Goal: Task Accomplishment & Management: Manage account settings

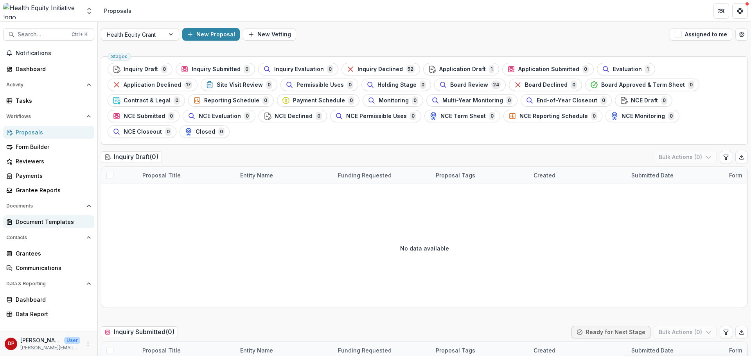
click at [56, 221] on div "Document Templates" at bounding box center [52, 222] width 72 height 8
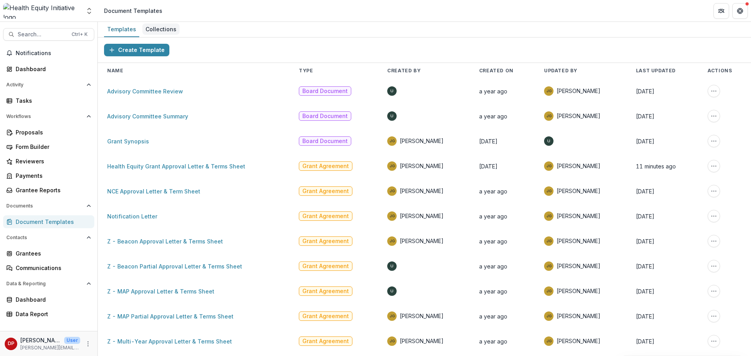
click at [167, 26] on div "Collections" at bounding box center [160, 28] width 37 height 11
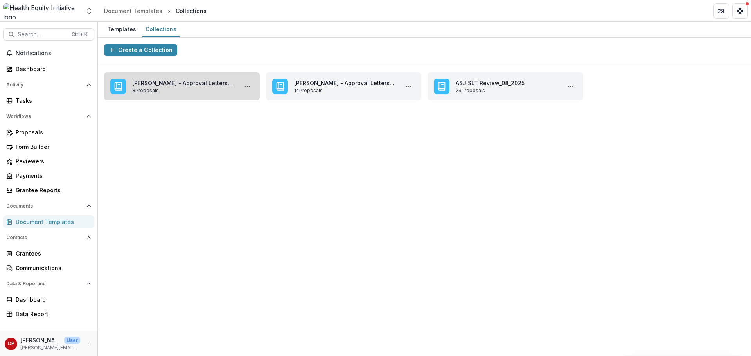
click at [230, 82] on link "[PERSON_NAME] - Approval Letters to Review" at bounding box center [183, 83] width 102 height 8
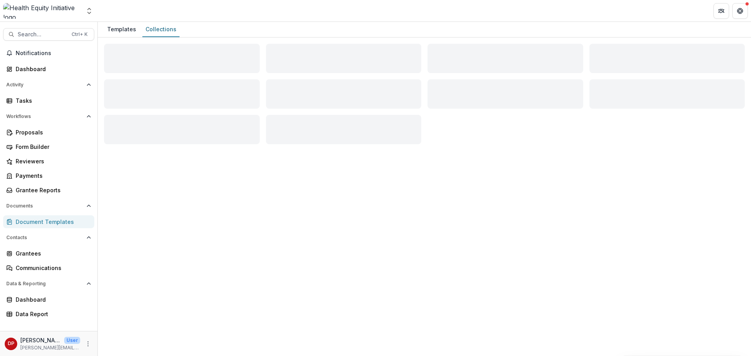
click at [230, 82] on div "Loading Title Loading Subtitle" at bounding box center [182, 93] width 156 height 29
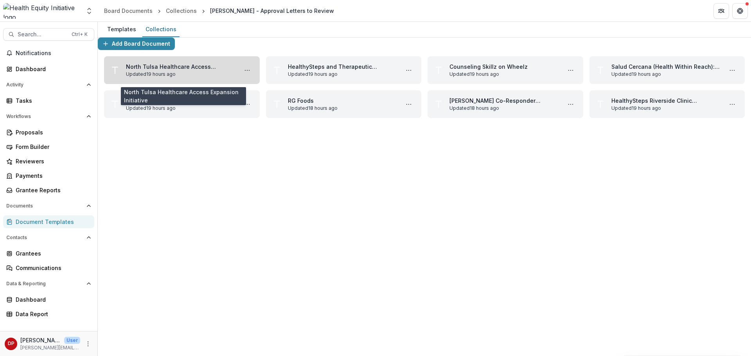
click at [209, 71] on link "North Tulsa Healthcare Access Expansion Initiative" at bounding box center [180, 67] width 109 height 8
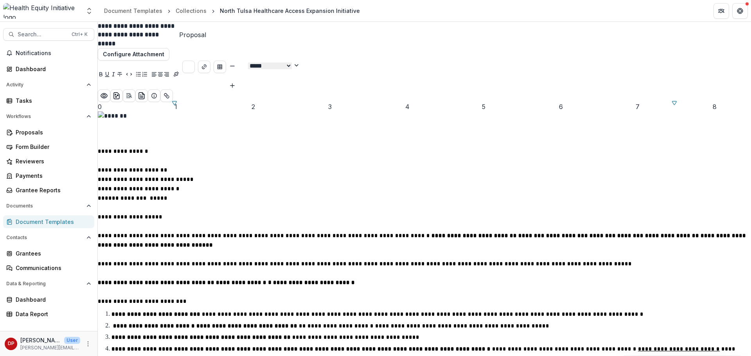
scroll to position [938, 0]
type input "**"
drag, startPoint x: 419, startPoint y: 227, endPoint x: 390, endPoint y: 232, distance: 29.8
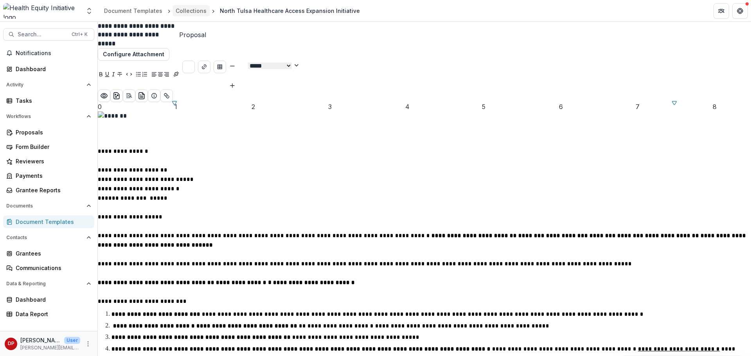
click at [195, 13] on div "Collections" at bounding box center [191, 11] width 31 height 8
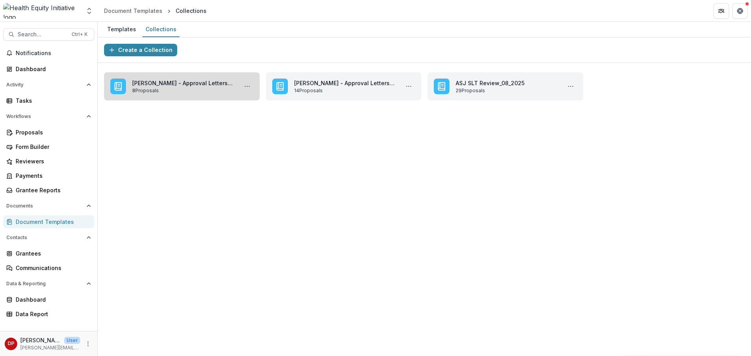
click at [218, 83] on link "[PERSON_NAME] - Approval Letters to Review" at bounding box center [183, 83] width 102 height 8
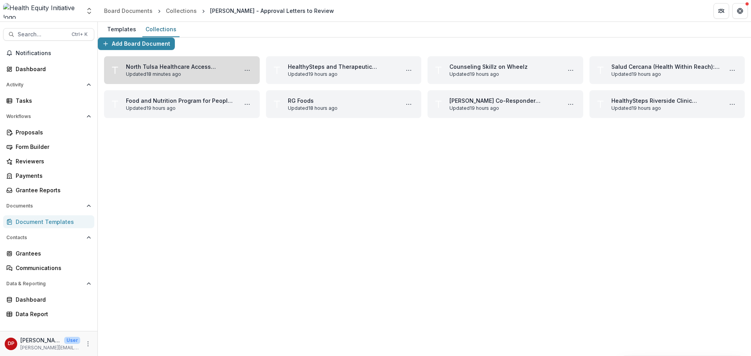
click at [224, 71] on link "North Tulsa Healthcare Access Expansion Initiative" at bounding box center [180, 67] width 109 height 8
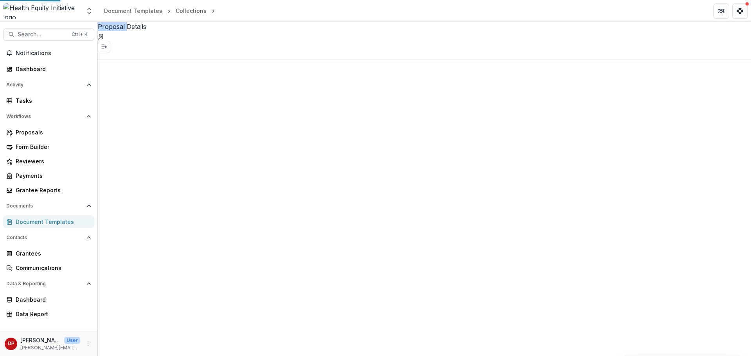
click at [224, 60] on div "Proposal Details" at bounding box center [424, 41] width 653 height 38
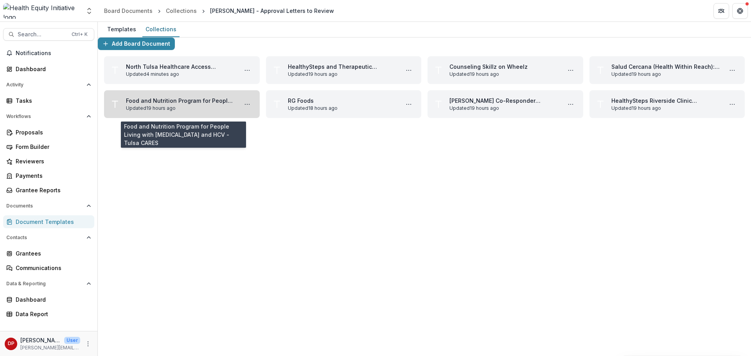
click at [222, 105] on link "Food and Nutrition Program for People Living with [MEDICAL_DATA] and HCV - Tuls…" at bounding box center [180, 101] width 109 height 8
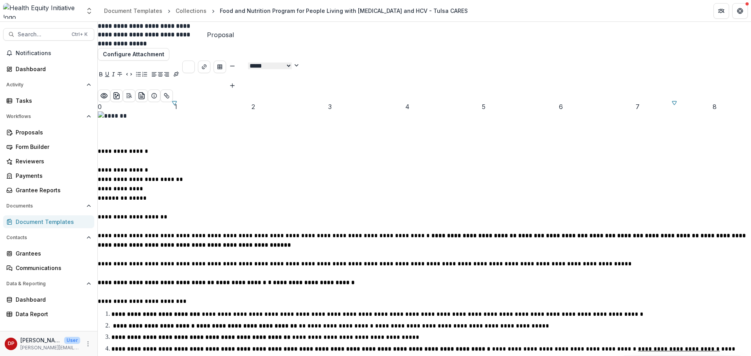
scroll to position [821, 0]
type input "**"
drag, startPoint x: 526, startPoint y: 224, endPoint x: 500, endPoint y: 224, distance: 26.2
copy span "*********"
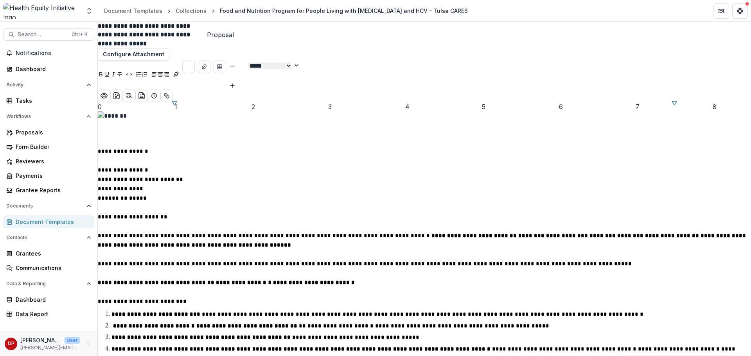
scroll to position [0, 0]
click at [195, 11] on div "Collections" at bounding box center [191, 11] width 31 height 8
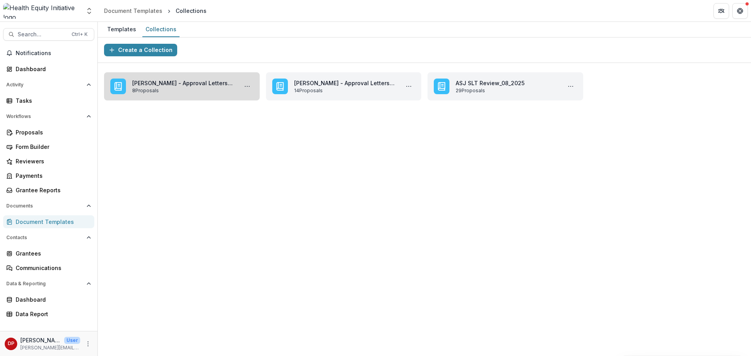
click at [199, 85] on link "[PERSON_NAME] - Approval Letters to Review" at bounding box center [183, 83] width 102 height 8
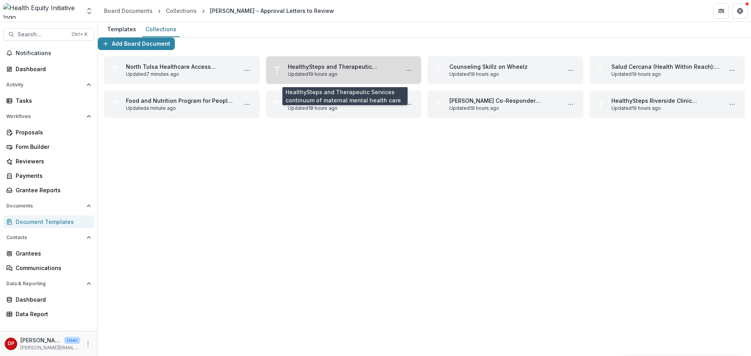
click at [347, 71] on link "HealthySteps and Therapeutic Services continuum of maternal mental health care" at bounding box center [342, 67] width 109 height 8
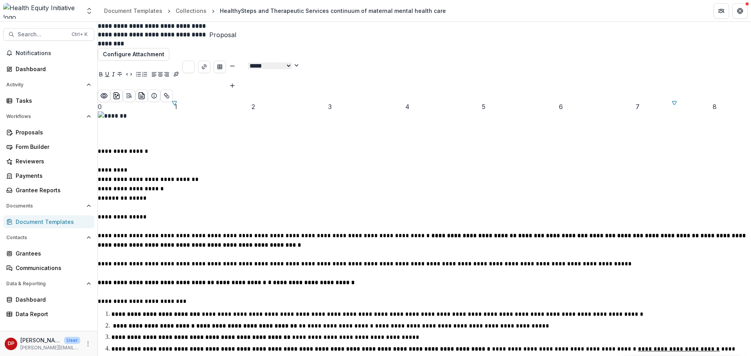
scroll to position [860, 0]
click at [177, 16] on header "Document Templates Collections HealthySteps and Therapeutic Services continuum …" at bounding box center [424, 11] width 653 height 22
click at [178, 9] on div "Collections" at bounding box center [191, 11] width 31 height 8
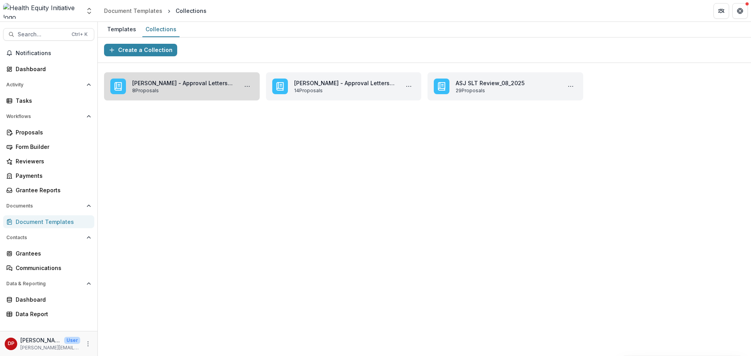
click at [188, 85] on link "[PERSON_NAME] - Approval Letters to Review" at bounding box center [183, 83] width 102 height 8
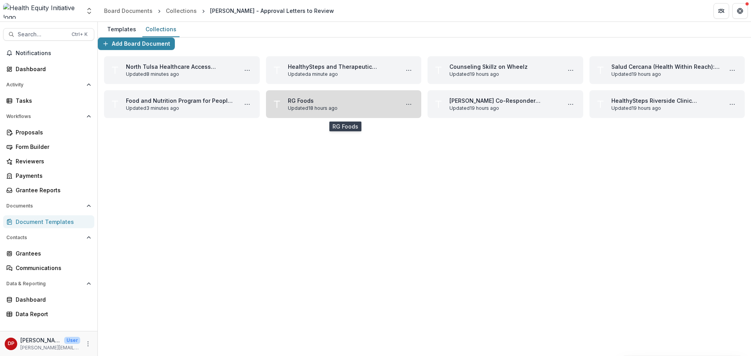
click at [360, 105] on link "RG Foods" at bounding box center [342, 101] width 109 height 8
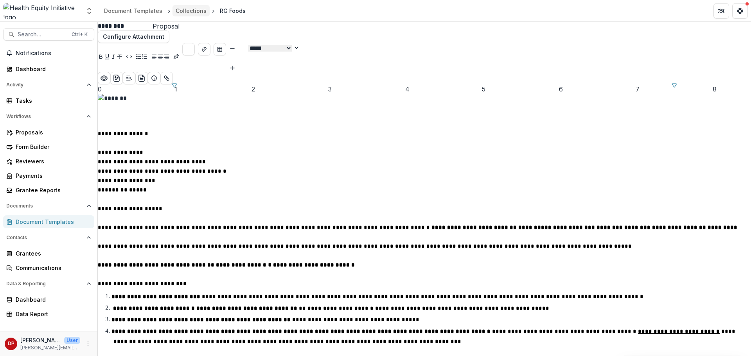
click at [189, 15] on link "Collections" at bounding box center [190, 10] width 37 height 11
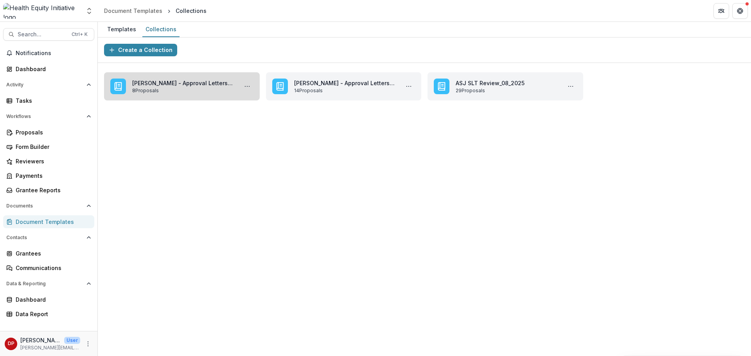
click at [231, 87] on link "[PERSON_NAME] - Approval Letters to Review" at bounding box center [183, 83] width 102 height 8
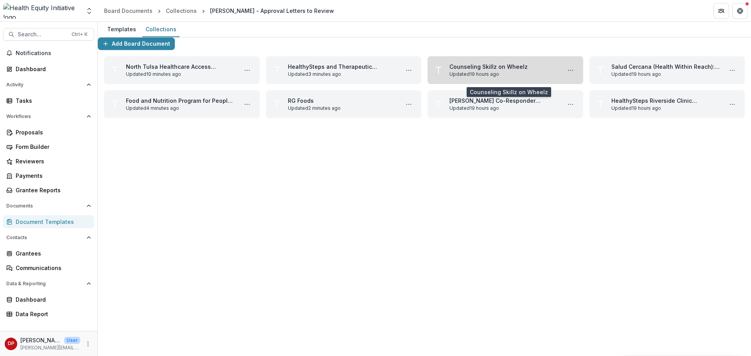
click at [532, 71] on link "Counseling Skillz on Wheelz" at bounding box center [503, 67] width 109 height 8
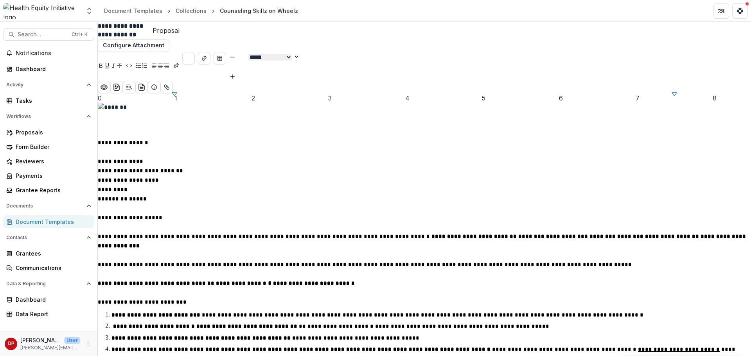
scroll to position [1323, 0]
click at [186, 13] on div "Collections" at bounding box center [191, 11] width 31 height 8
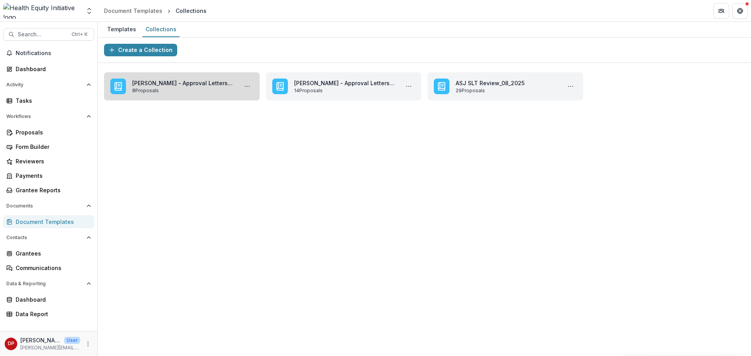
click at [198, 87] on link "[PERSON_NAME] - Approval Letters to Review" at bounding box center [183, 83] width 102 height 8
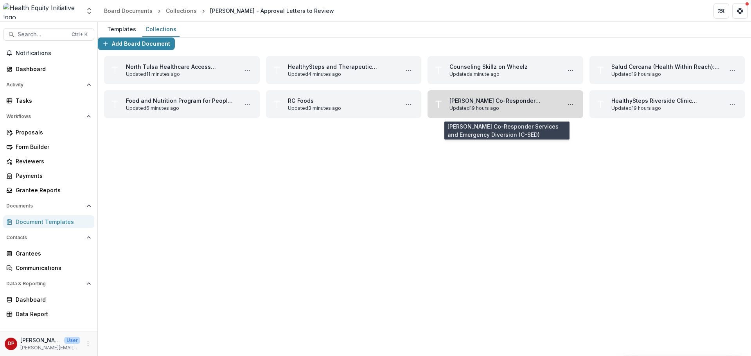
click at [506, 105] on link "[PERSON_NAME] Co-Responder Services and Emergency Diversion (C-SED)" at bounding box center [503, 101] width 109 height 8
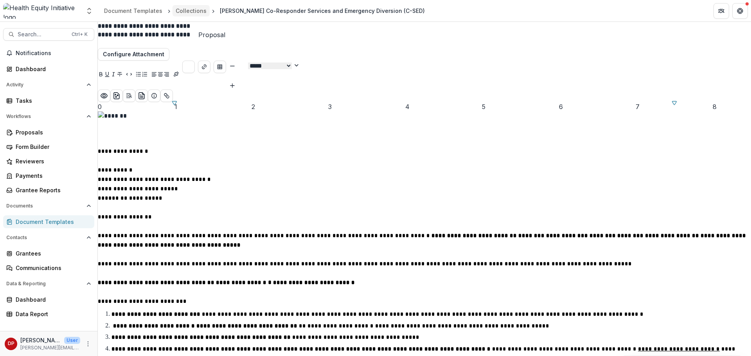
click at [192, 10] on div "Collections" at bounding box center [191, 11] width 31 height 8
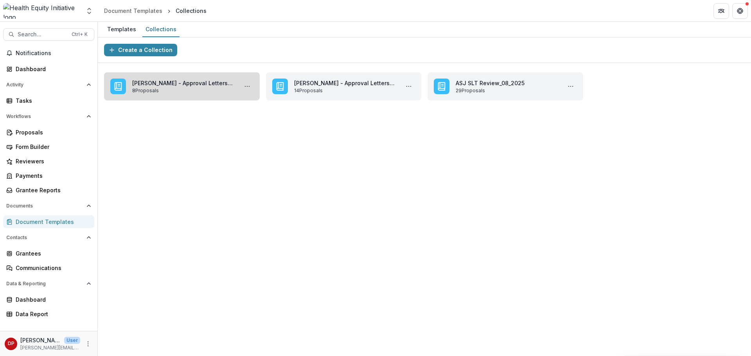
click at [178, 79] on link "[PERSON_NAME] - Approval Letters to Review" at bounding box center [183, 83] width 102 height 8
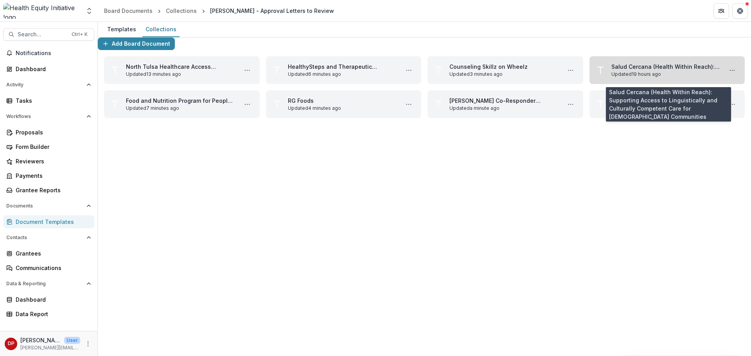
click at [668, 71] on link "Salud Cercana (Health Within Reach): Supporting Access to Linguistically and Cu…" at bounding box center [665, 67] width 109 height 8
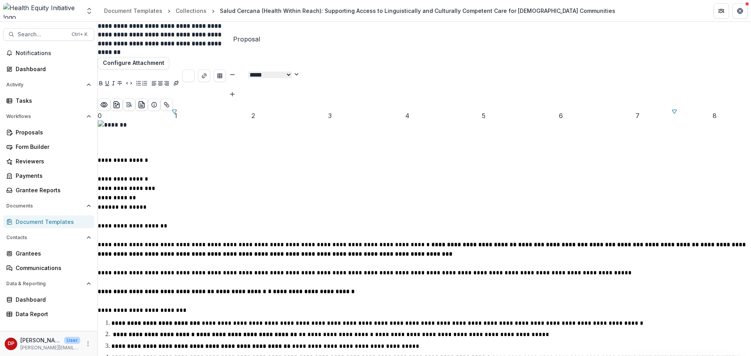
scroll to position [532, 0]
click at [178, 7] on div "Collections" at bounding box center [191, 11] width 31 height 8
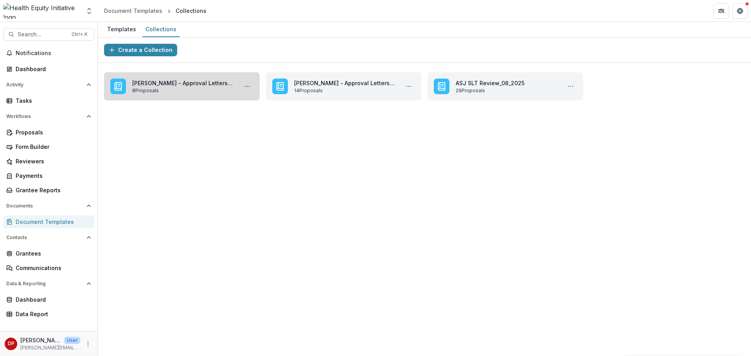
click at [173, 79] on link "[PERSON_NAME] - Approval Letters to Review" at bounding box center [183, 83] width 102 height 8
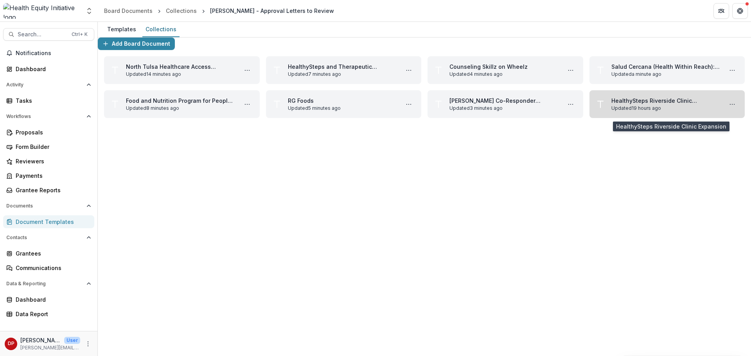
click at [632, 105] on link "HealthySteps Riverside Clinic Expansion" at bounding box center [665, 101] width 109 height 8
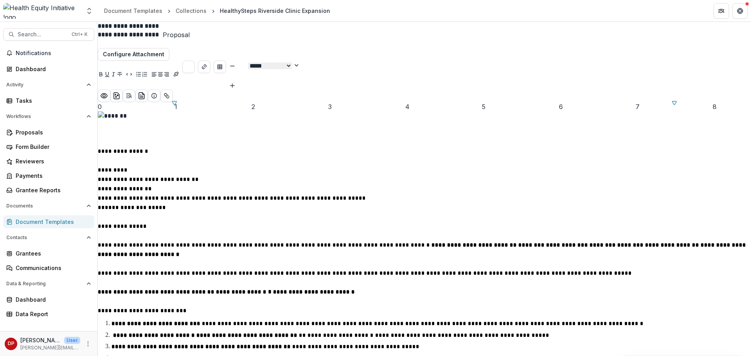
scroll to position [1408, 0]
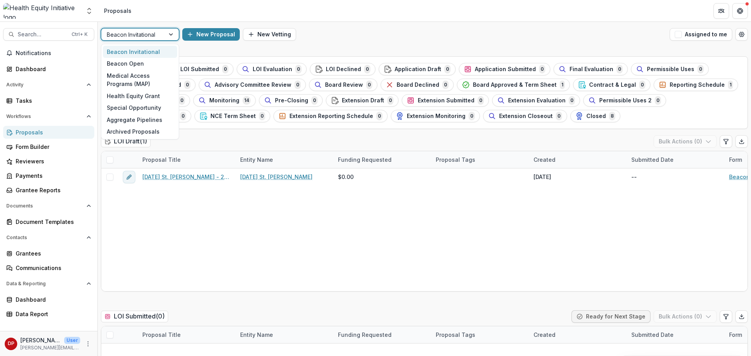
click at [127, 33] on div at bounding box center [133, 35] width 52 height 10
click at [146, 98] on div "Health Equity Grant" at bounding box center [140, 96] width 74 height 12
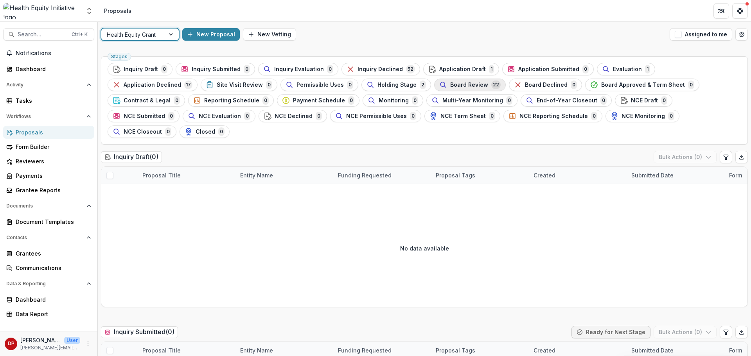
click at [434, 90] on button "Board Review 22" at bounding box center [470, 85] width 72 height 13
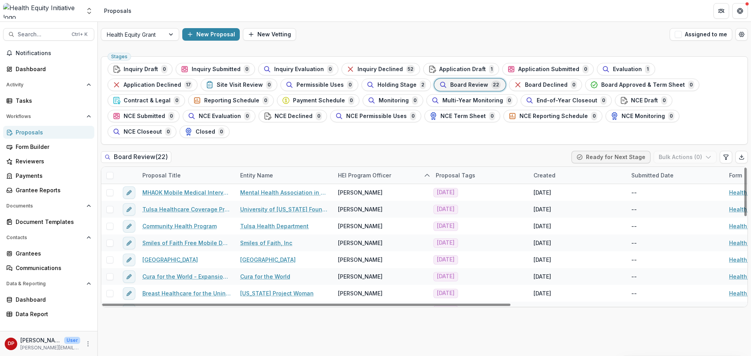
click at [205, 167] on div "Proposal Title" at bounding box center [187, 175] width 98 height 17
click at [190, 188] on button "Sort Ascending" at bounding box center [186, 193] width 94 height 13
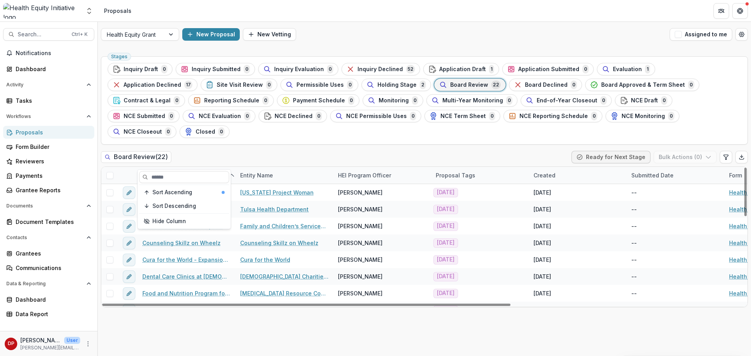
click at [253, 151] on div "Board Review ( 22 ) Ready for Next Stage Bulk Actions ( 0 )" at bounding box center [424, 159] width 647 height 16
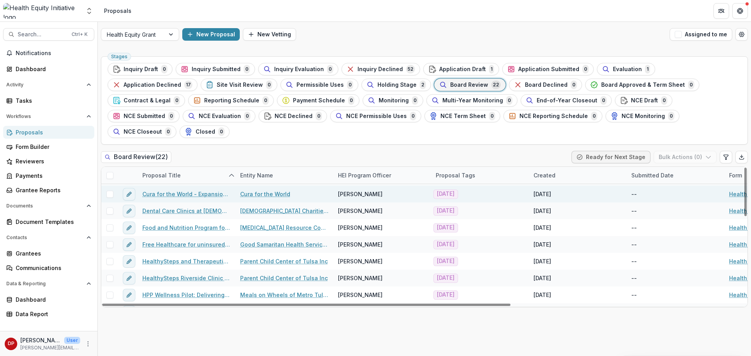
scroll to position [78, 0]
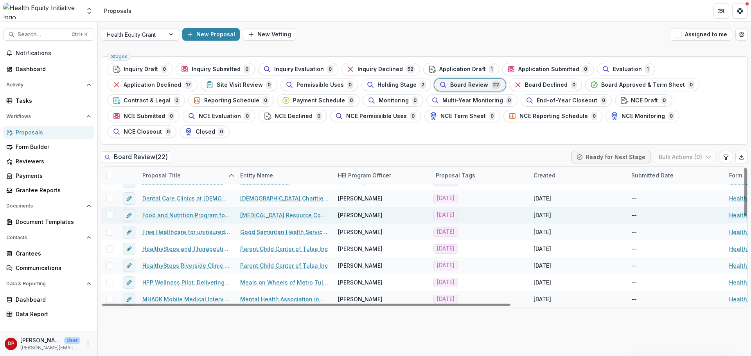
click at [221, 211] on link "Food and Nutrition Program for People Living with [MEDICAL_DATA] and HCV - Tuls…" at bounding box center [186, 215] width 88 height 8
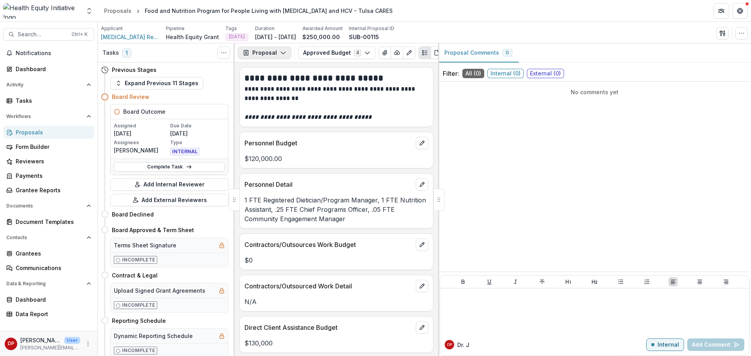
click at [274, 54] on button "Proposal" at bounding box center [265, 53] width 54 height 13
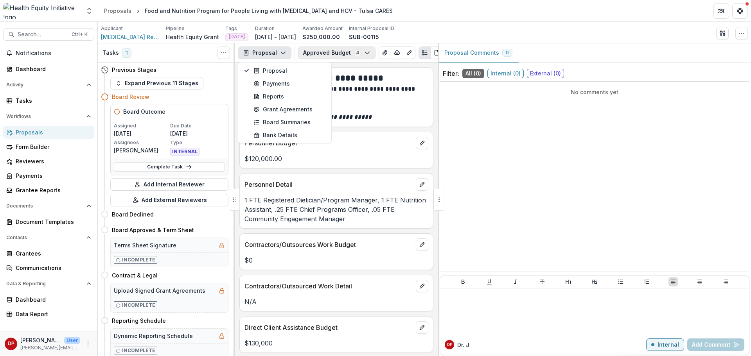
click at [313, 50] on button "Approved Budget 4" at bounding box center [336, 53] width 77 height 13
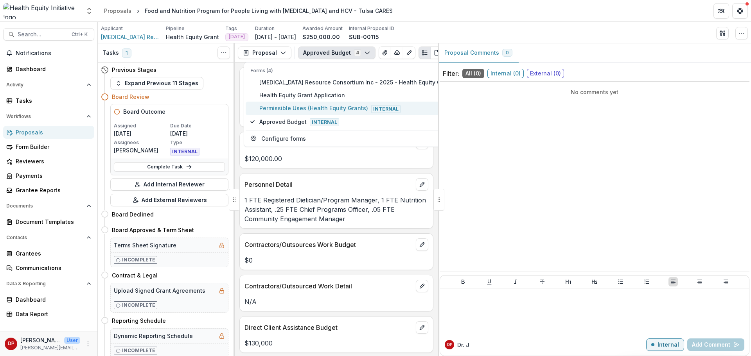
click at [325, 106] on span "Permissible Uses (Health Equity Grants) Internal" at bounding box center [365, 108] width 213 height 9
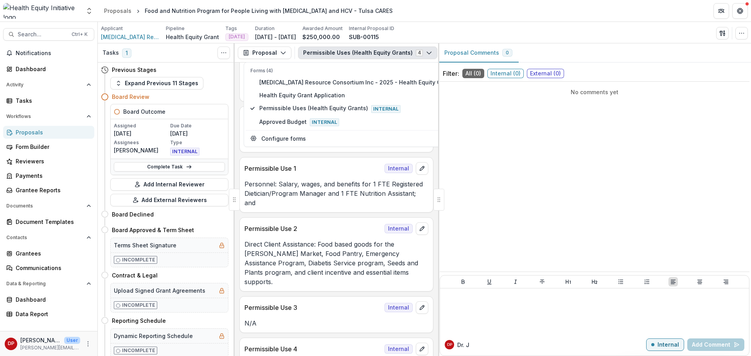
scroll to position [547, 0]
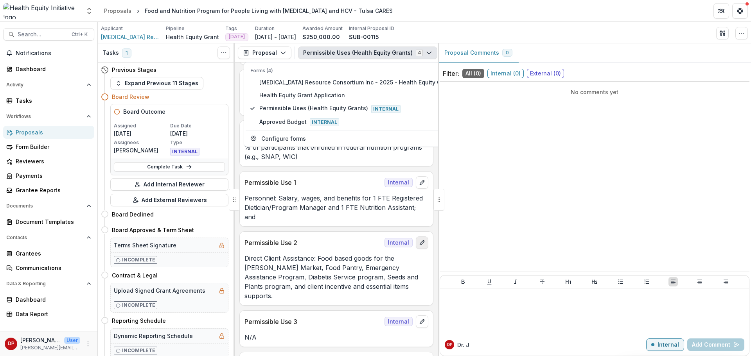
click at [420, 241] on icon "edit" at bounding box center [422, 243] width 4 height 4
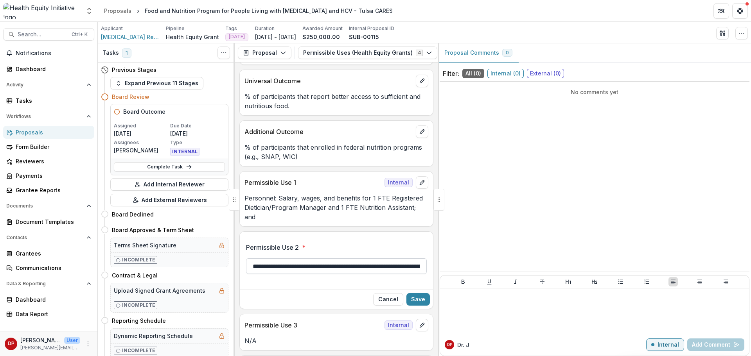
click at [382, 258] on input "**********" at bounding box center [336, 266] width 181 height 16
type input "**********"
click at [422, 295] on button "Save" at bounding box center [417, 299] width 23 height 13
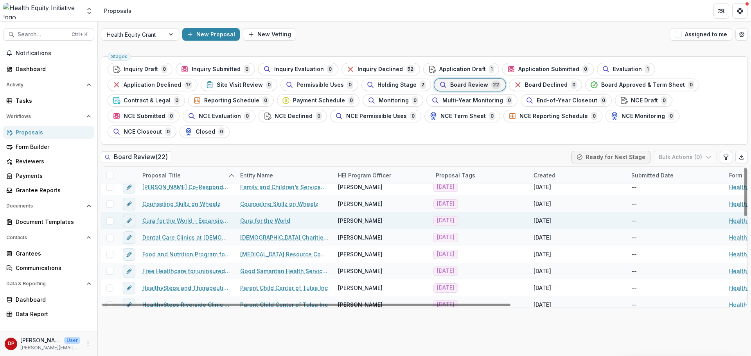
scroll to position [78, 0]
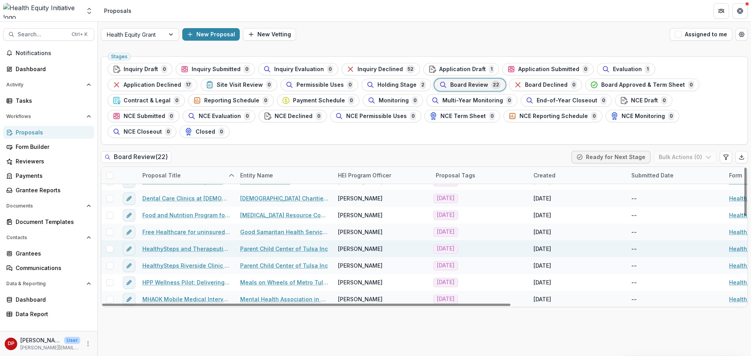
click at [214, 245] on link "HealthySteps and Therapeutic Services continuum of maternal mental health care" at bounding box center [186, 249] width 88 height 8
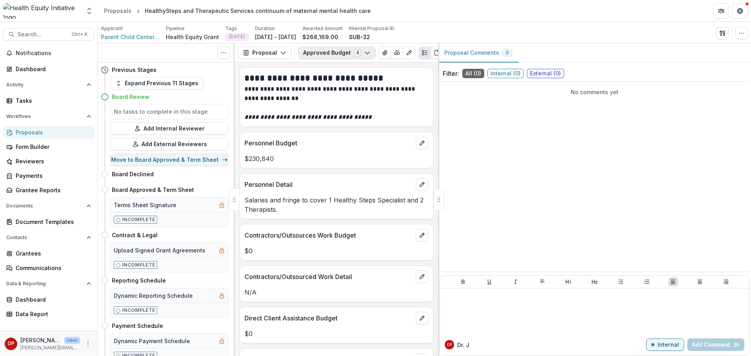
click at [339, 53] on button "Approved Budget 4" at bounding box center [336, 53] width 77 height 13
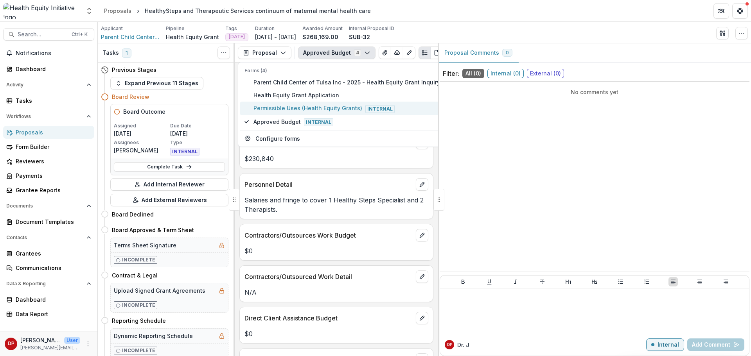
click at [298, 113] on button "Permissible Uses (Health Equity Grants) Internal" at bounding box center [342, 108] width 205 height 13
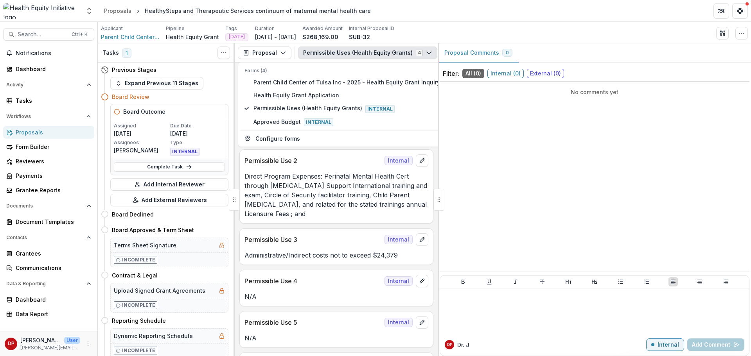
scroll to position [626, 0]
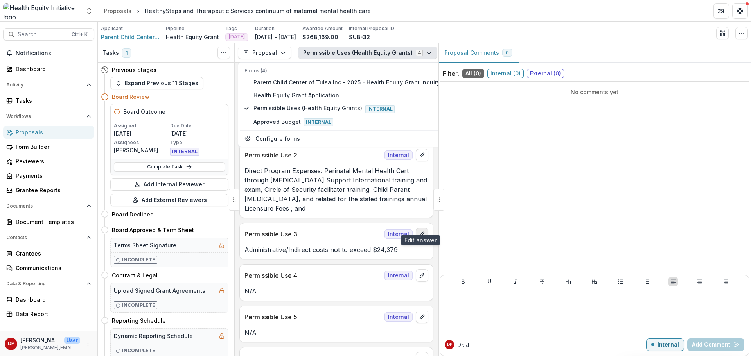
click at [419, 231] on icon "edit" at bounding box center [422, 234] width 6 height 6
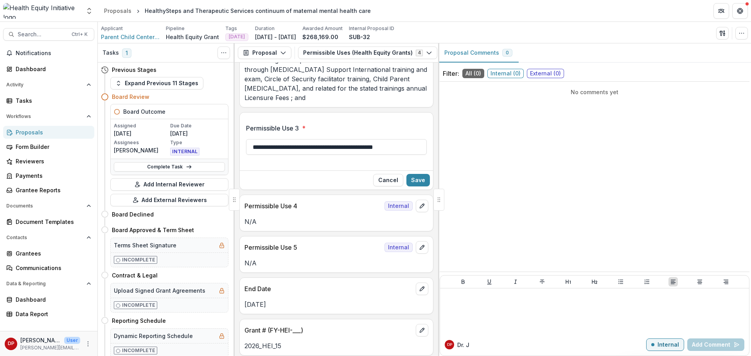
scroll to position [743, 0]
